Goal: Task Accomplishment & Management: Complete application form

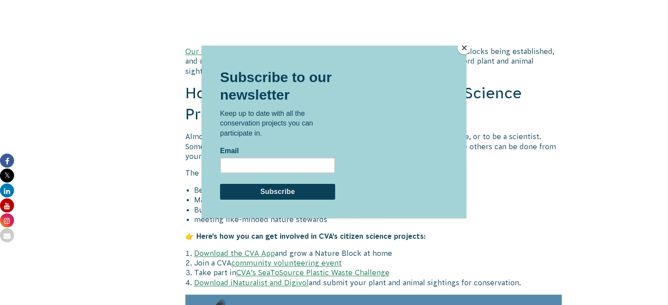
scroll to position [1229, 0]
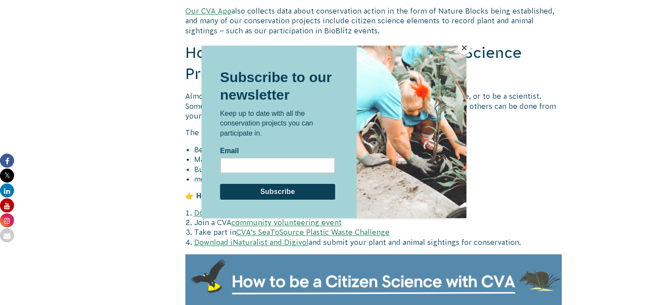
click at [465, 47] on button "Close" at bounding box center [463, 47] width 13 height 13
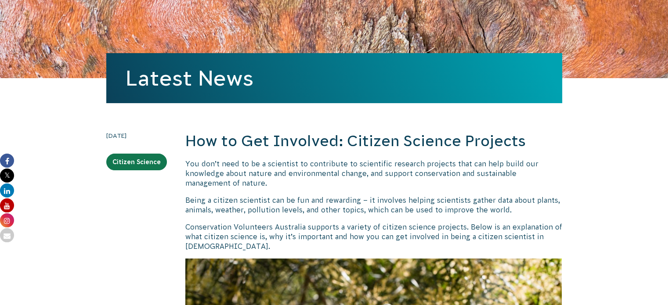
scroll to position [0, 0]
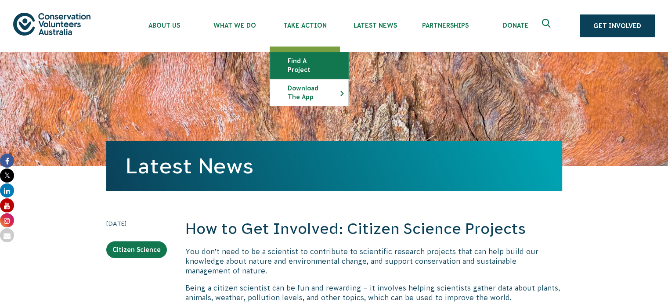
click at [303, 60] on link "Find a project" at bounding box center [309, 65] width 78 height 26
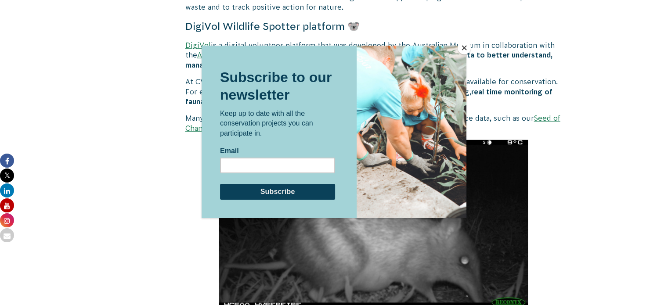
scroll to position [2458, 0]
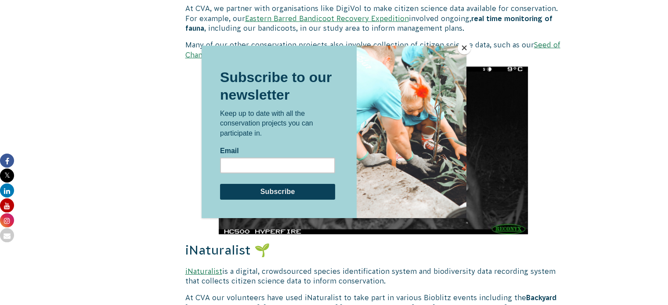
click at [463, 50] on button "Close" at bounding box center [463, 47] width 13 height 13
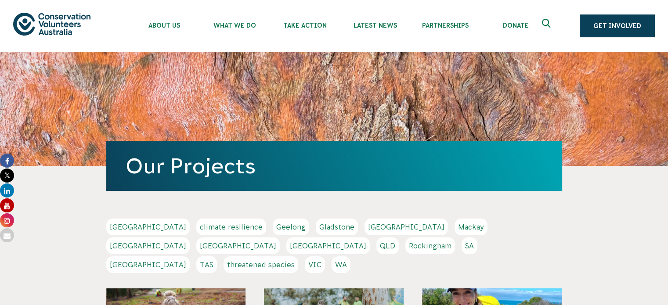
click at [325, 256] on link "VIC" at bounding box center [315, 264] width 20 height 17
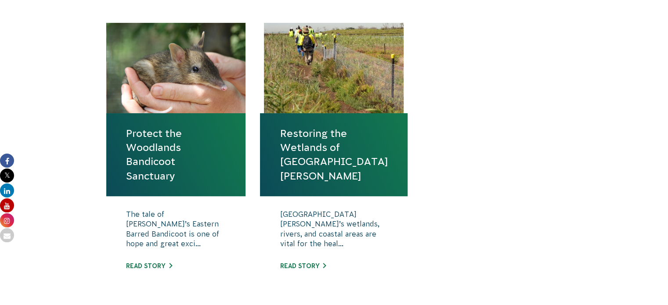
scroll to position [307, 0]
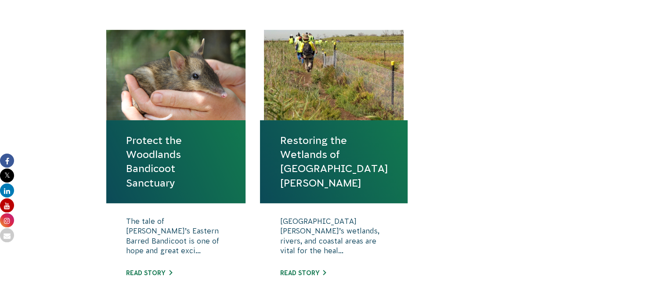
click at [149, 185] on link "Protect the Woodlands Bandicoot Sanctuary" at bounding box center [176, 161] width 100 height 57
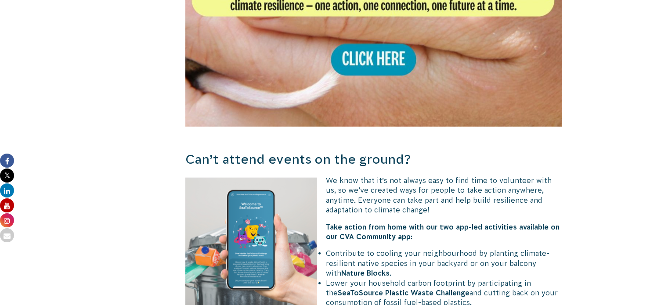
scroll to position [1931, 0]
